Goal: Navigation & Orientation: Find specific page/section

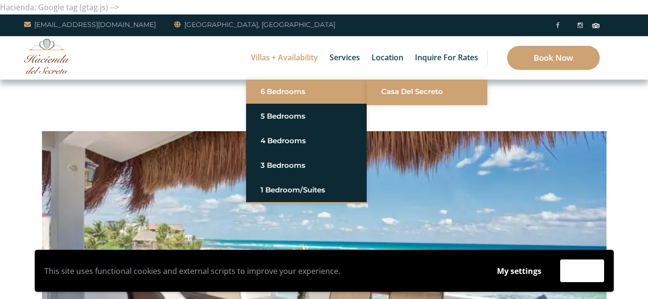
click at [410, 90] on link "Casa del Secreto" at bounding box center [427, 91] width 92 height 17
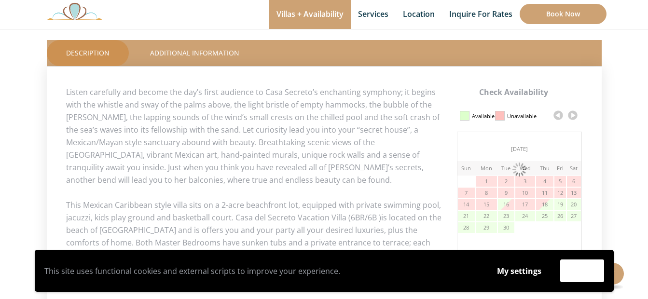
scroll to position [434, 0]
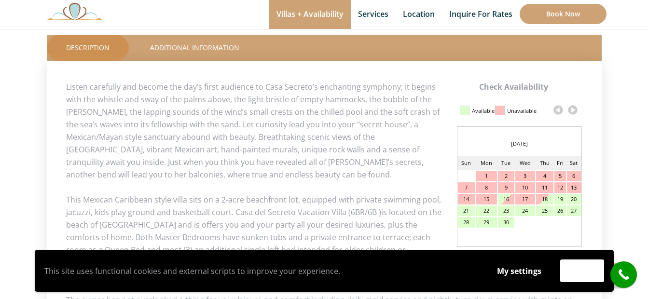
click at [575, 113] on link at bounding box center [573, 110] width 14 height 14
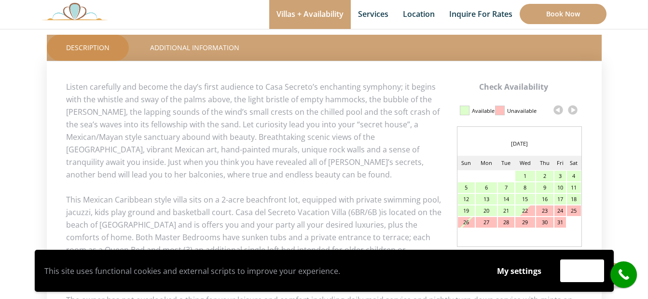
click at [575, 113] on link at bounding box center [573, 110] width 14 height 14
